Goal: Information Seeking & Learning: Check status

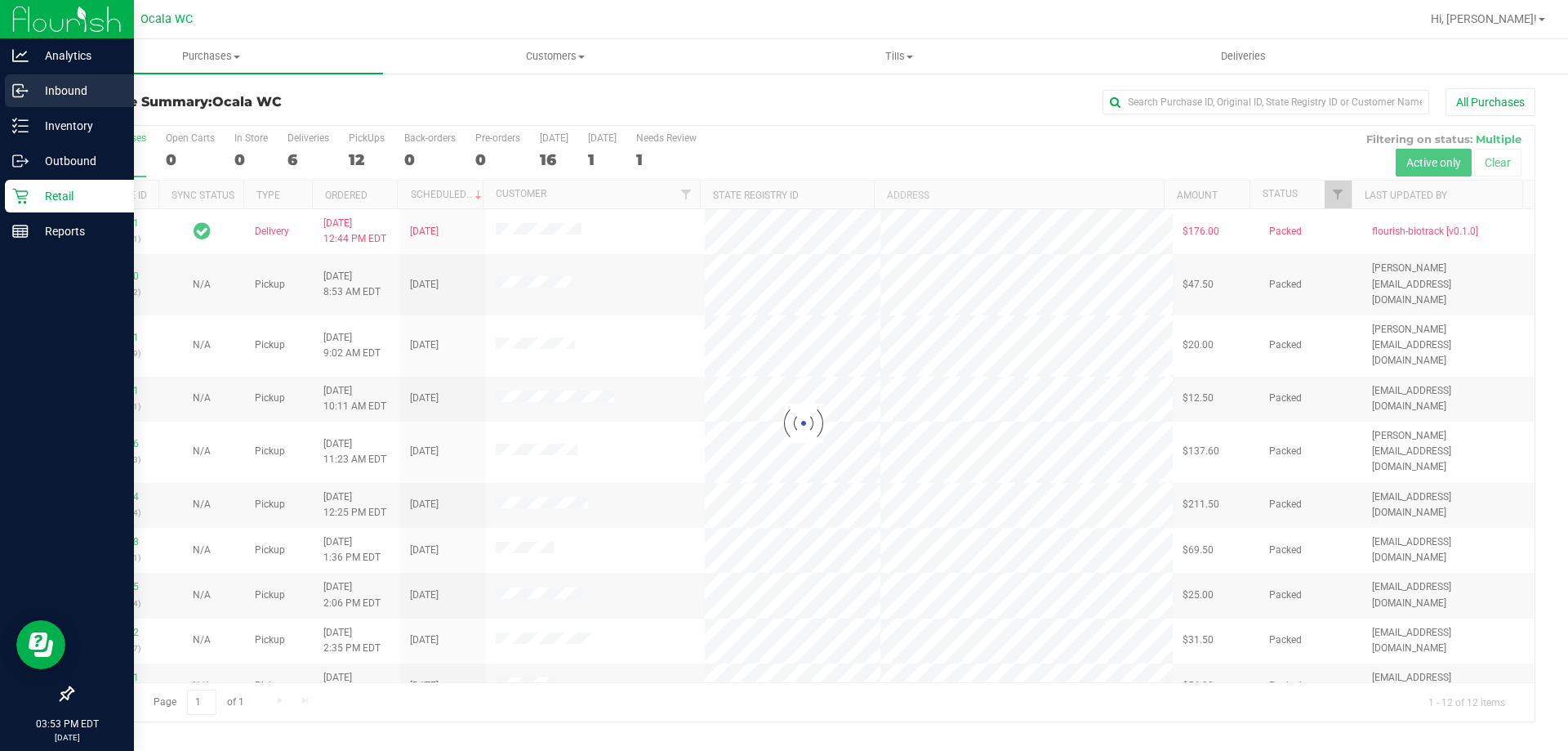
click at [30, 100] on p "Inbound" at bounding box center [77, 91] width 98 height 20
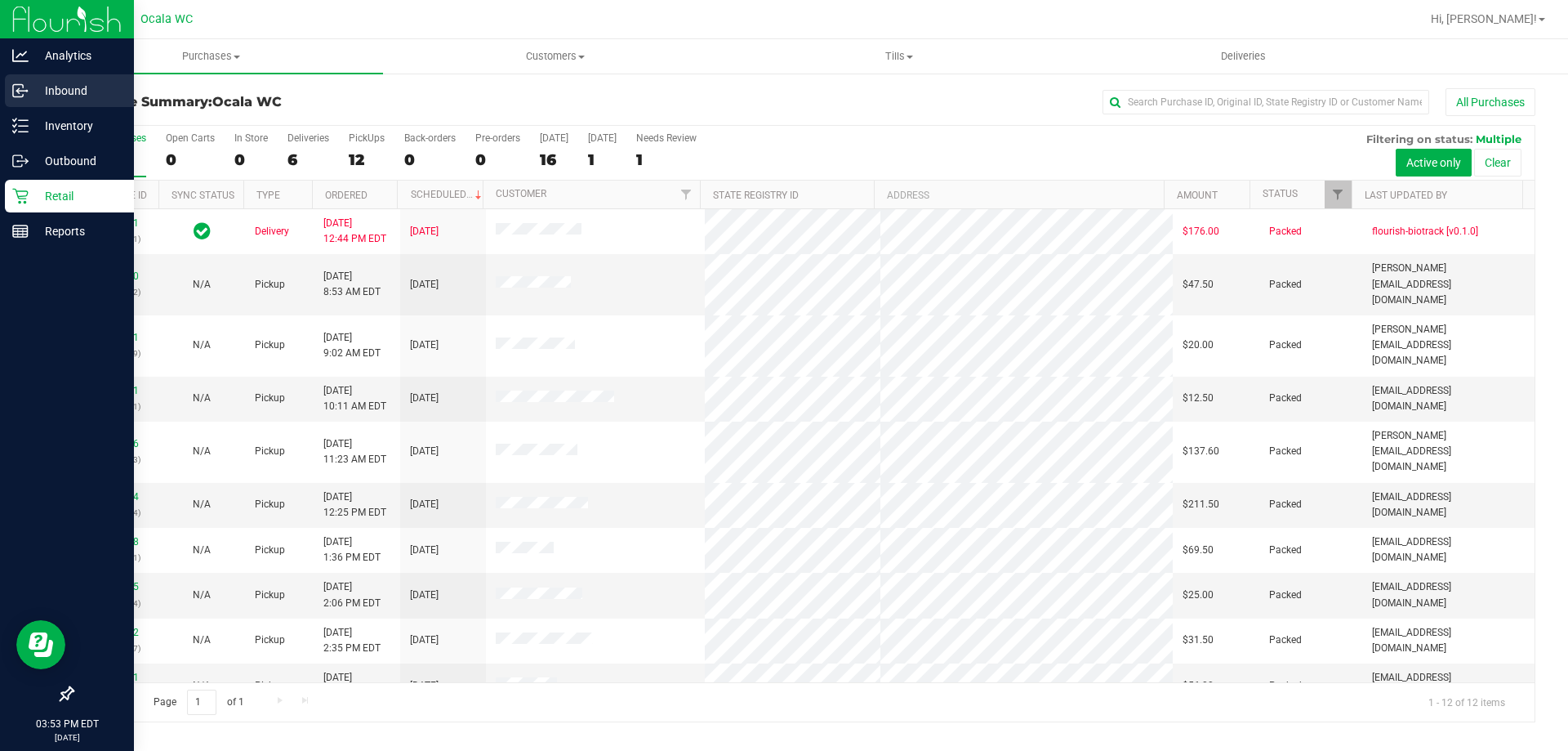
click at [76, 95] on p "Inbound" at bounding box center [77, 91] width 98 height 20
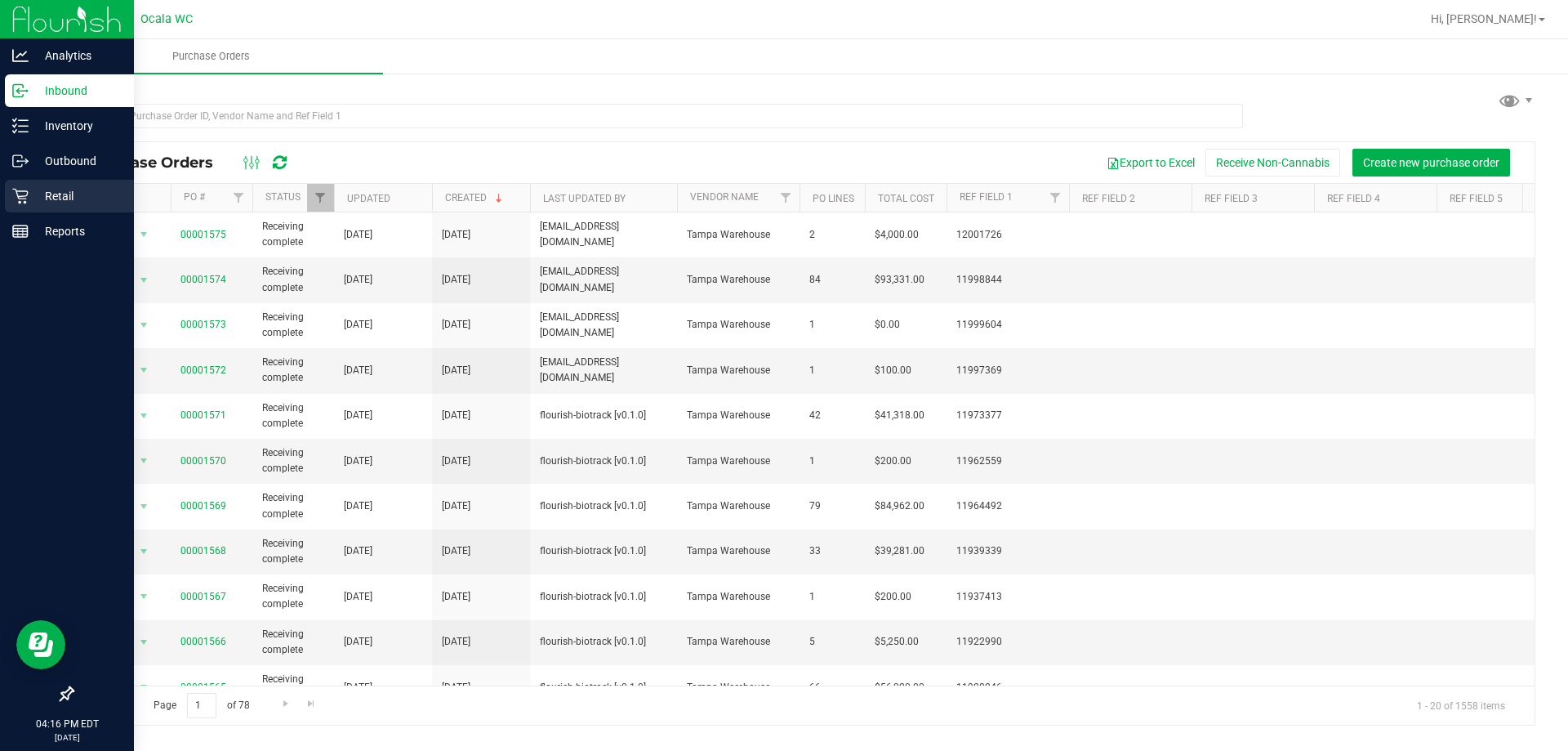
click at [15, 198] on icon at bounding box center [20, 196] width 16 height 16
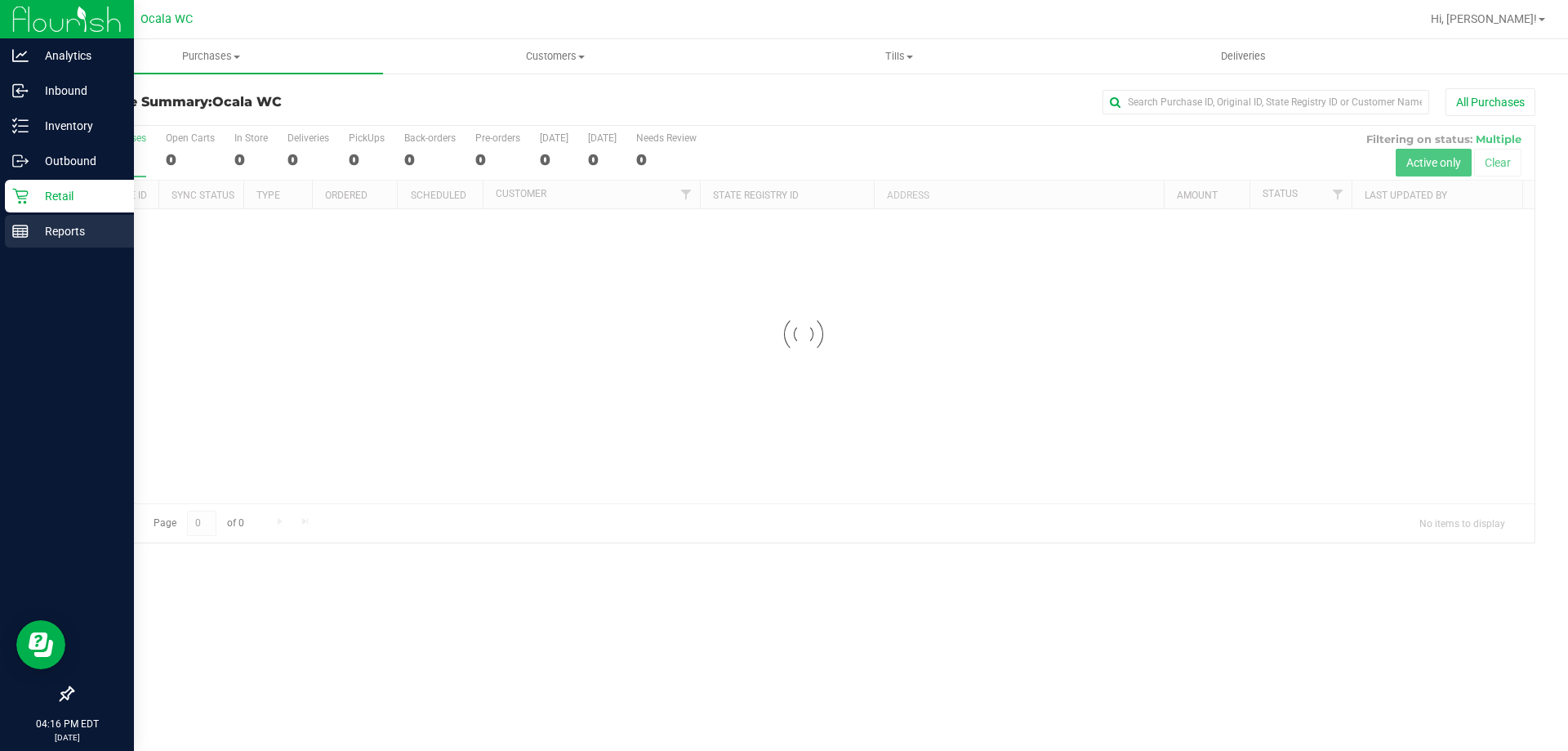
click at [25, 232] on icon at bounding box center [20, 231] width 16 height 16
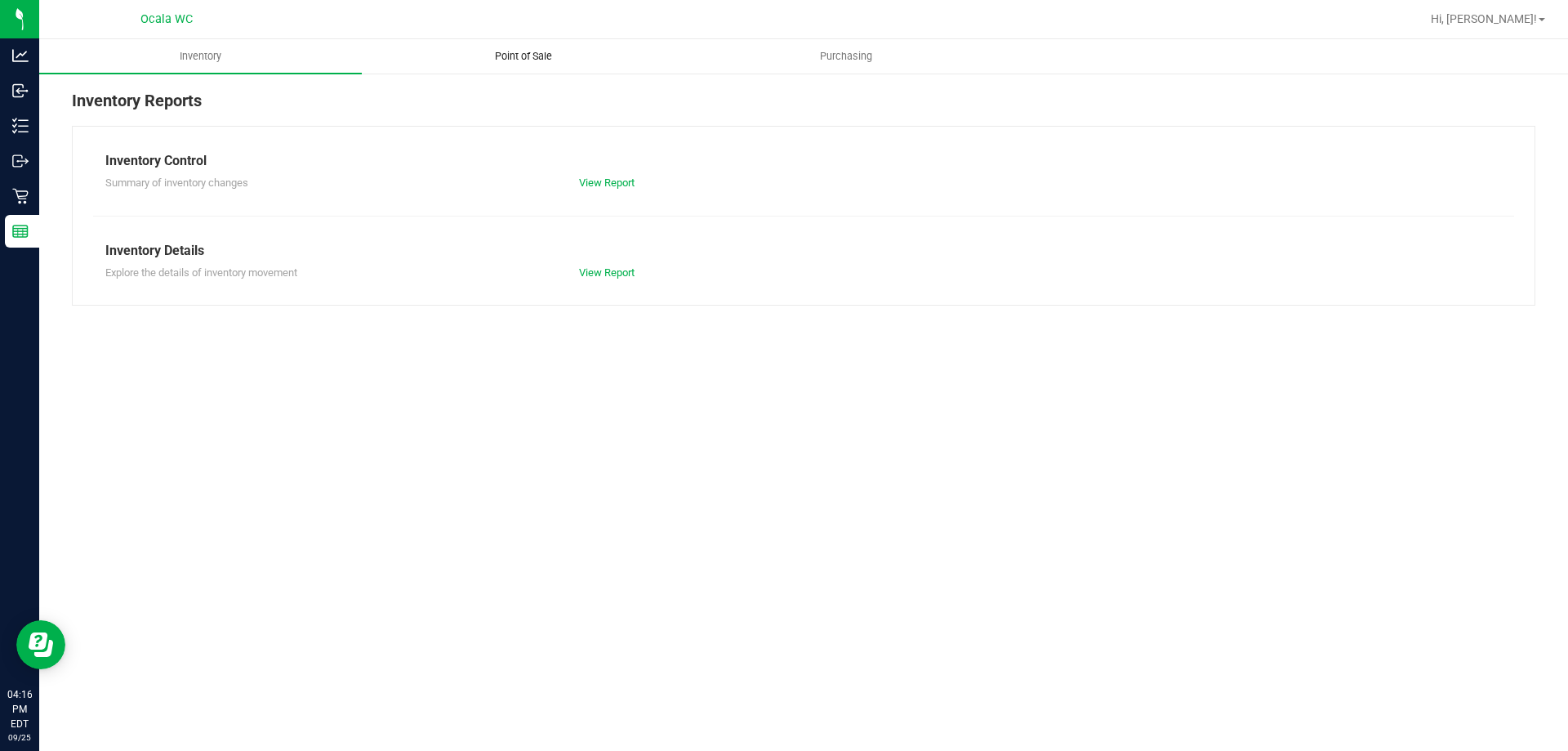
click at [531, 57] on span "Point of Sale" at bounding box center [523, 56] width 101 height 15
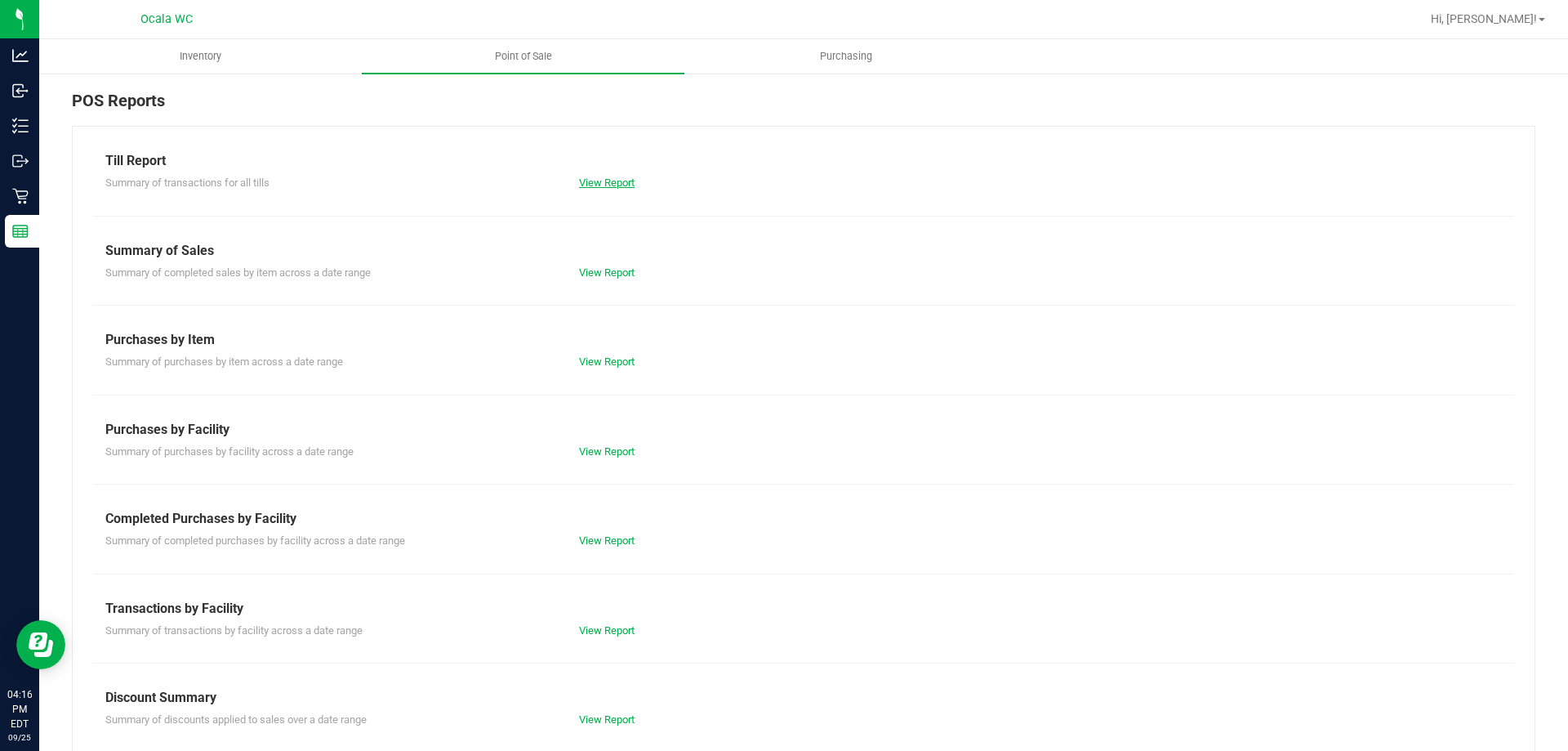
click at [593, 187] on link "View Report" at bounding box center [607, 183] width 56 height 12
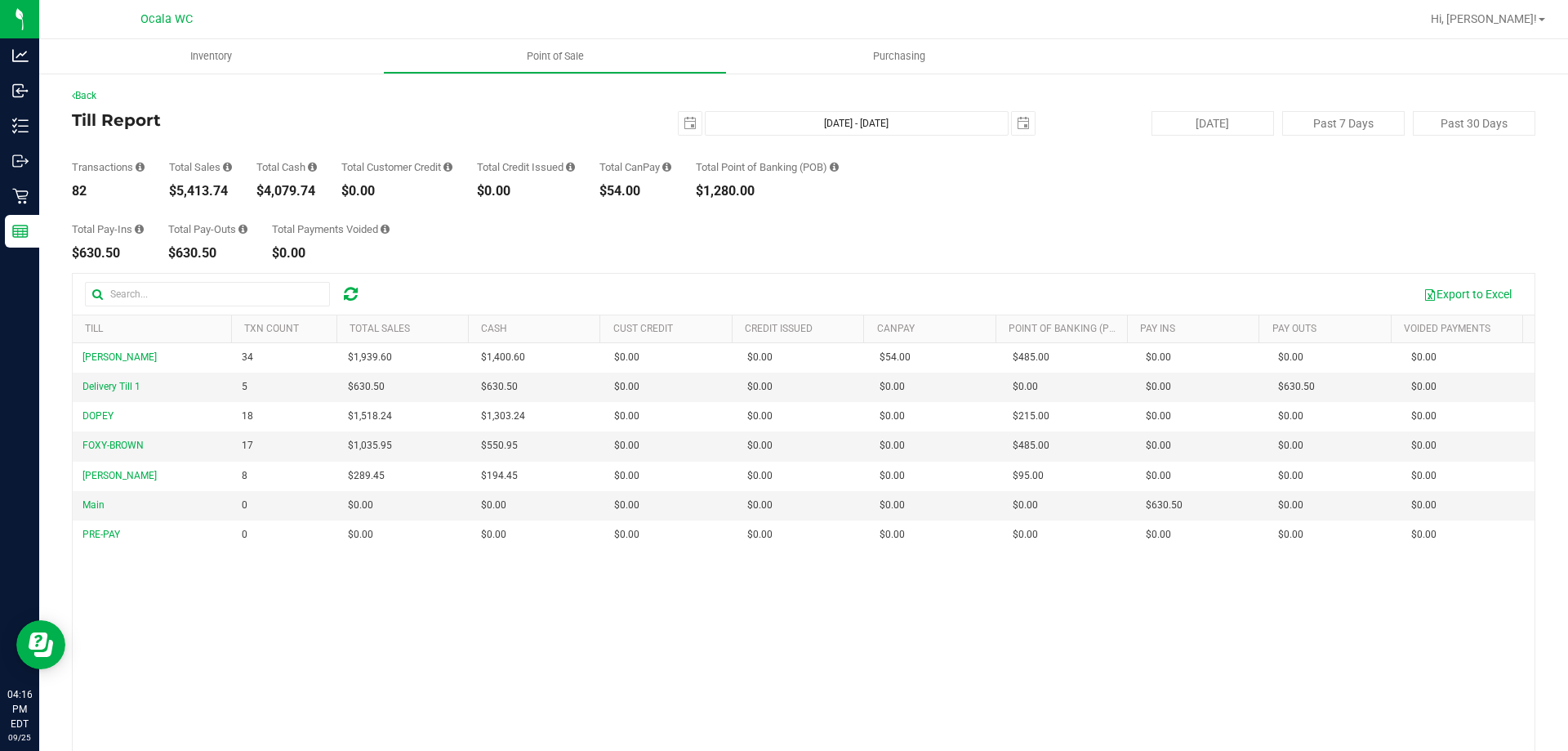
click at [804, 228] on div "Total Pay-Ins $630.50 Total Pay-Outs $630.50 Total Payments Voided $0.00" at bounding box center [803, 228] width 1463 height 62
